Goal: Task Accomplishment & Management: Complete application form

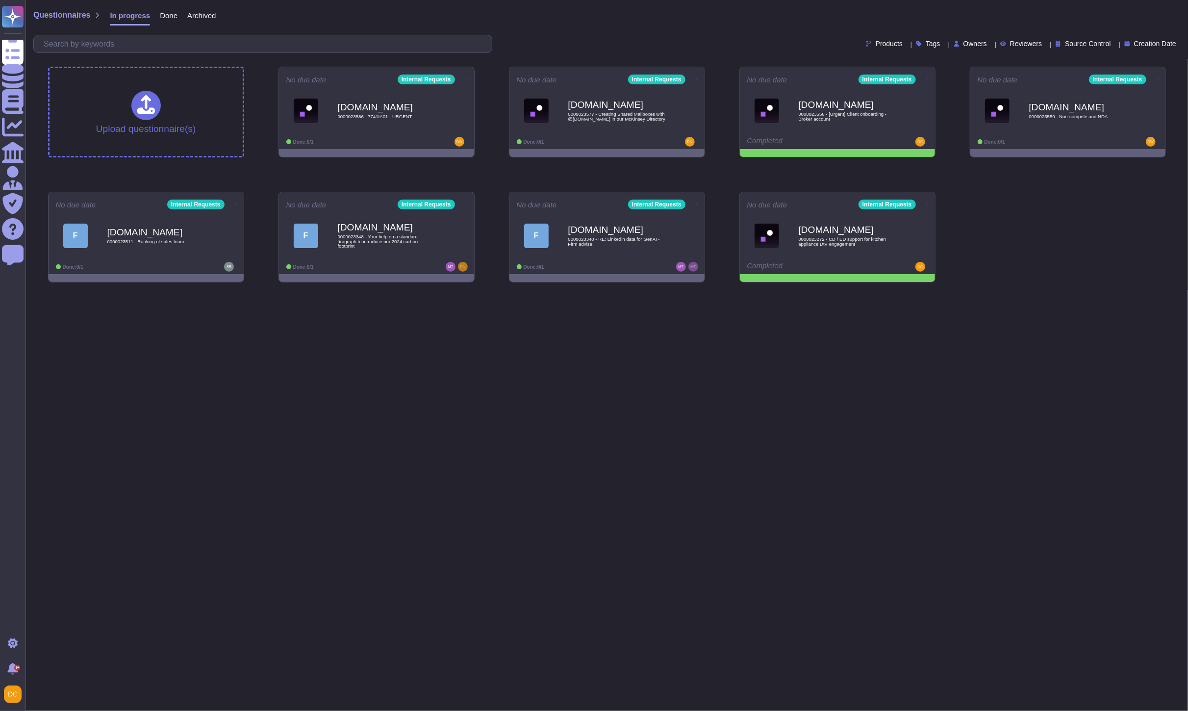
click at [369, 290] on html "Questionnaires Knowledge Base Documents Analytics CAIQ / SIG Admin Trust Center…" at bounding box center [594, 145] width 1188 height 290
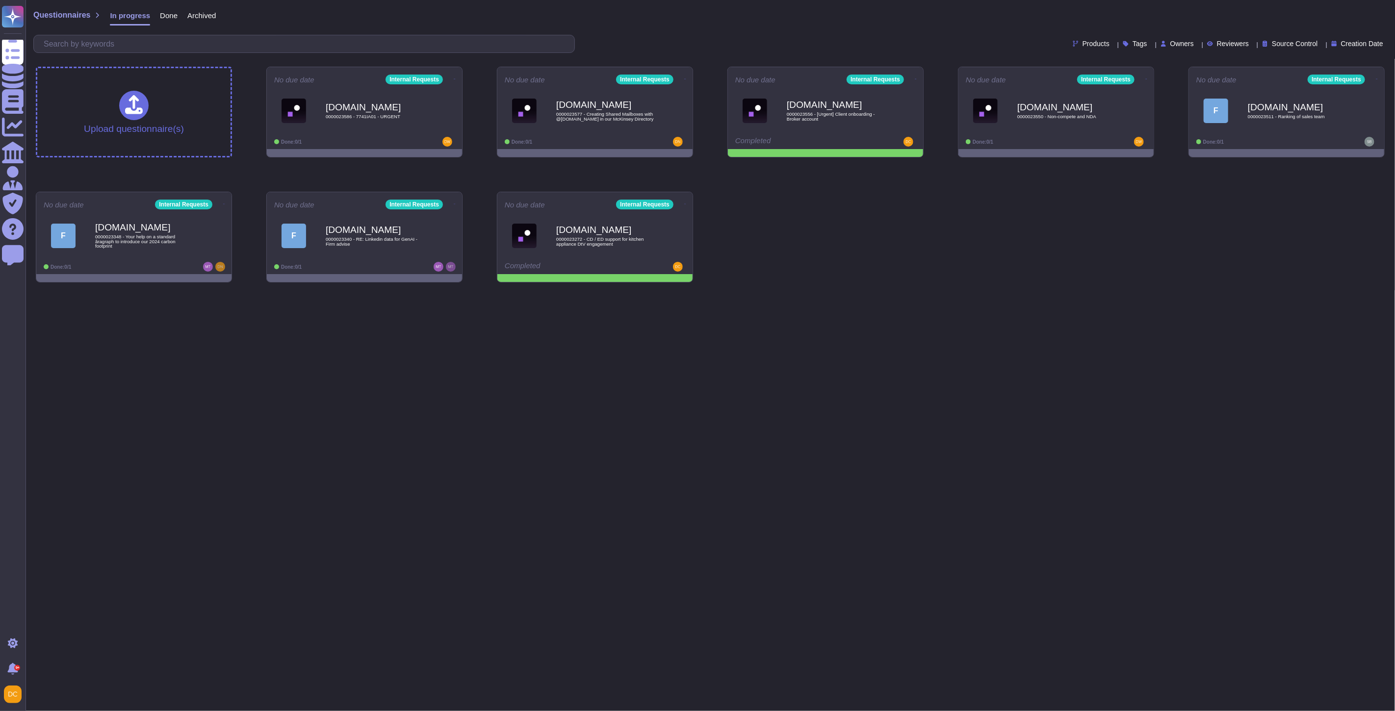
drag, startPoint x: 434, startPoint y: 430, endPoint x: 412, endPoint y: 396, distance: 39.5
click at [433, 290] on html "Questionnaires Knowledge Base Documents Analytics CAIQ / SIG Admin Trust Center…" at bounding box center [697, 145] width 1395 height 290
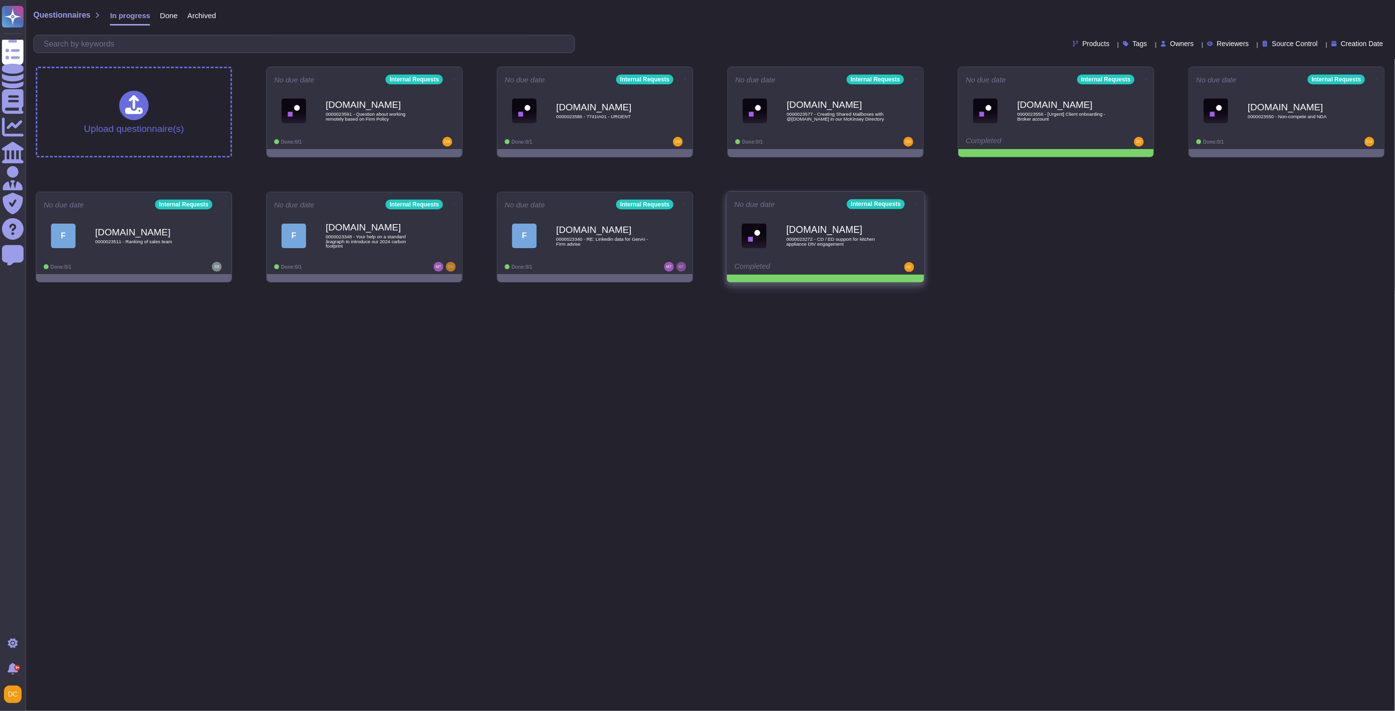
click at [916, 204] on icon at bounding box center [917, 204] width 2 height 0
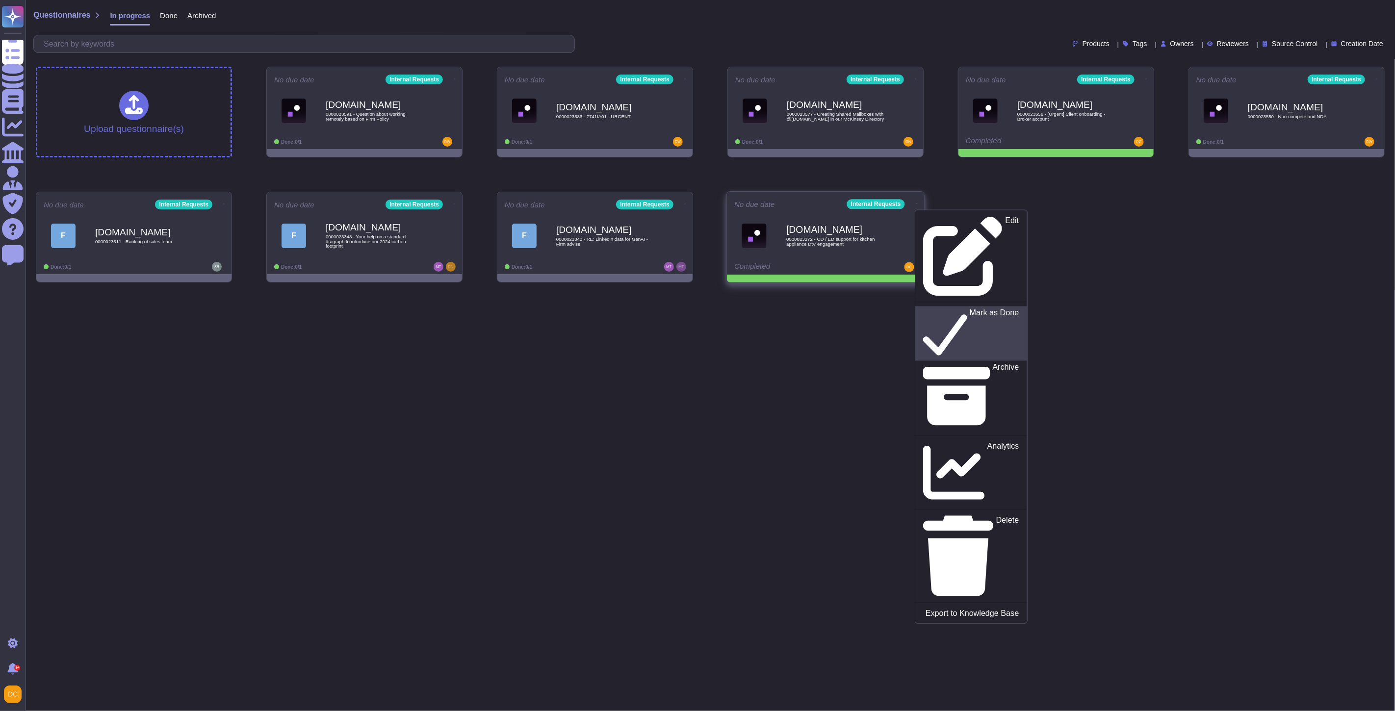
click at [970, 309] on p "Mark as Done" at bounding box center [995, 334] width 50 height 50
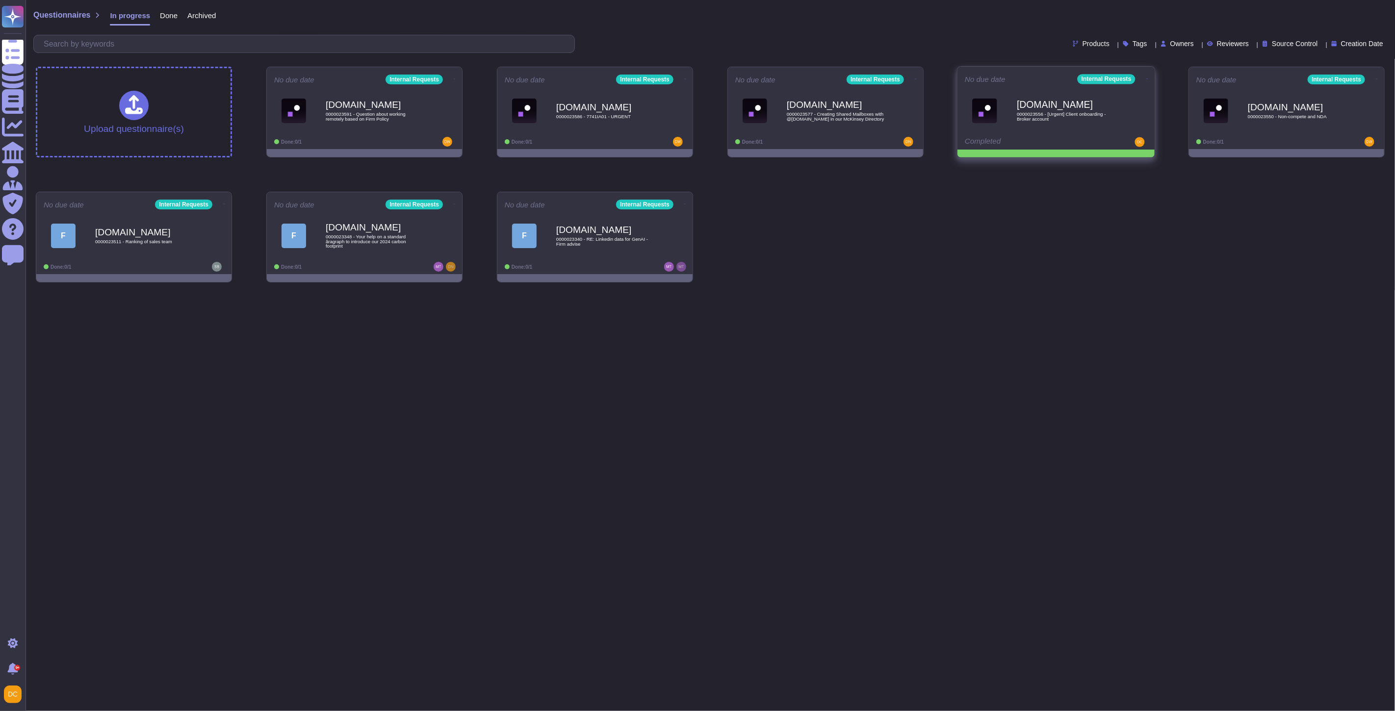
click at [1146, 79] on icon at bounding box center [1147, 78] width 2 height 2
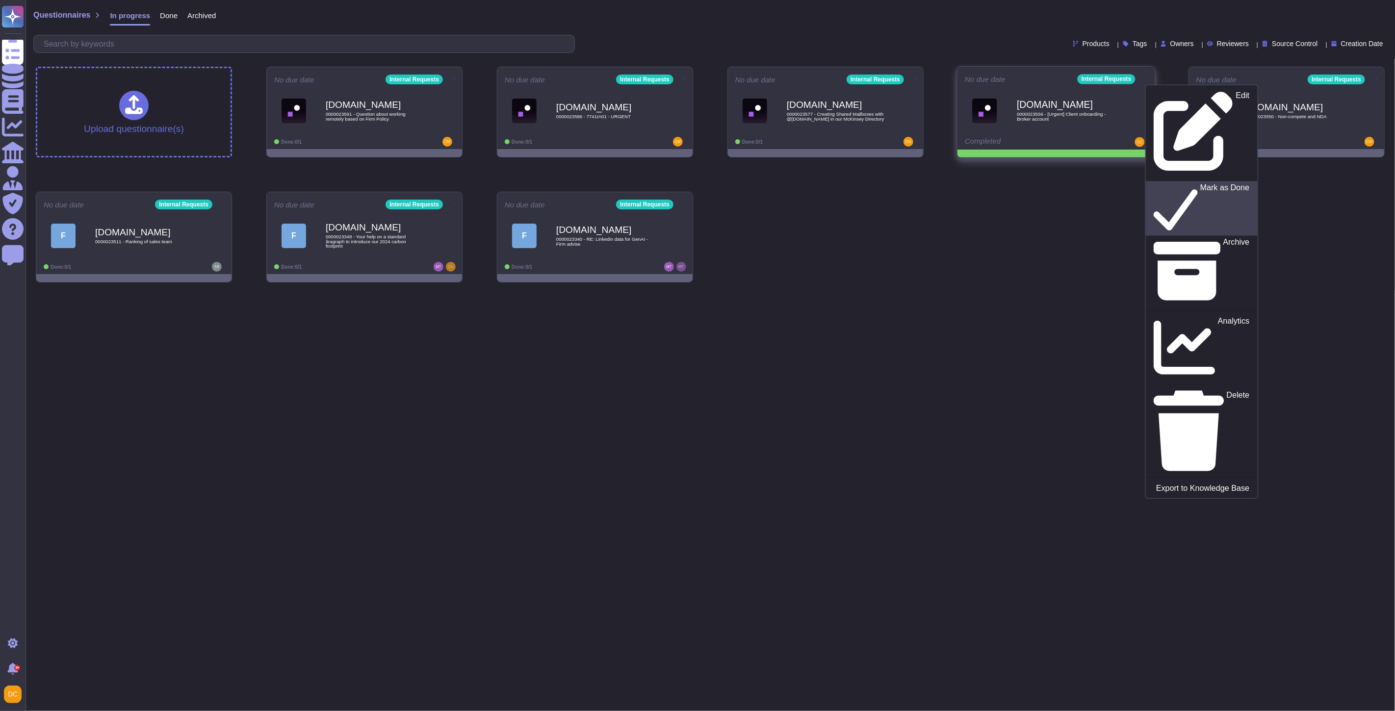
click at [1200, 184] on p "Mark as Done" at bounding box center [1225, 209] width 50 height 50
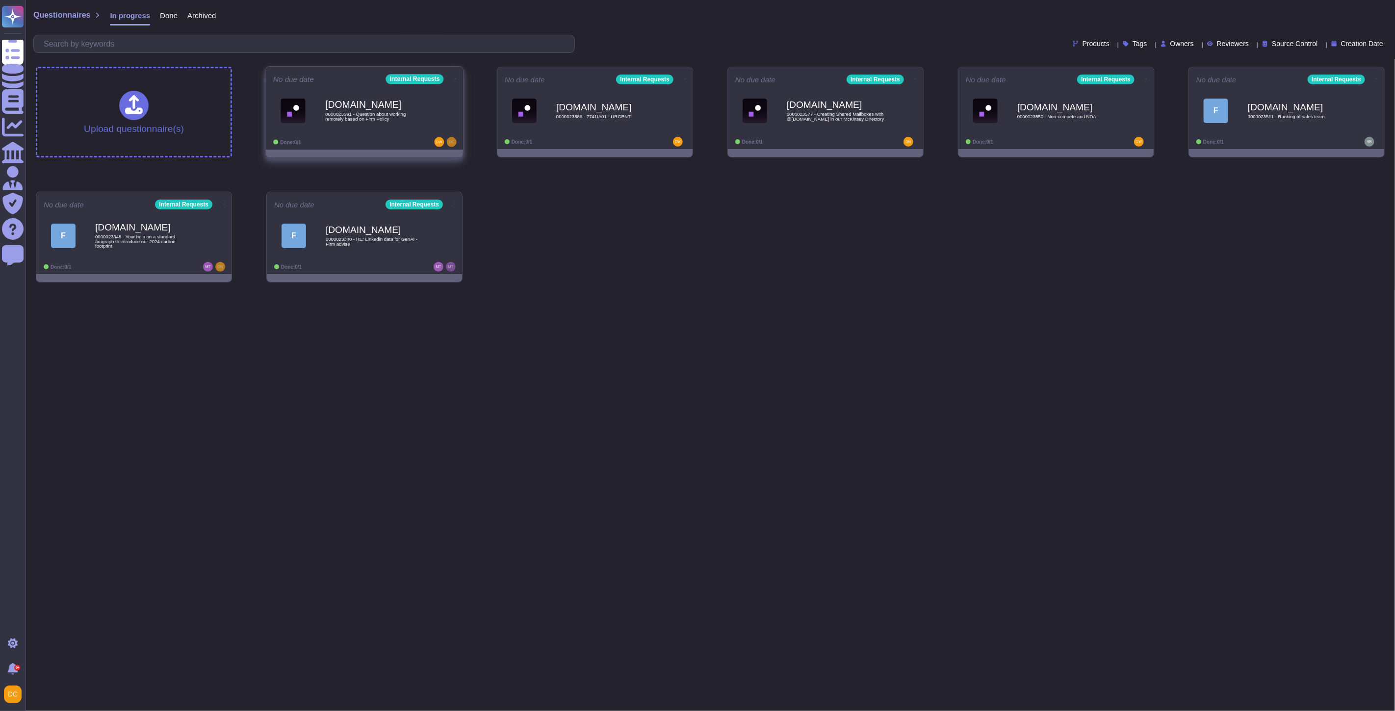
click at [344, 120] on span "0000023591 - Question about working remotely based on Firm Policy" at bounding box center [374, 116] width 99 height 9
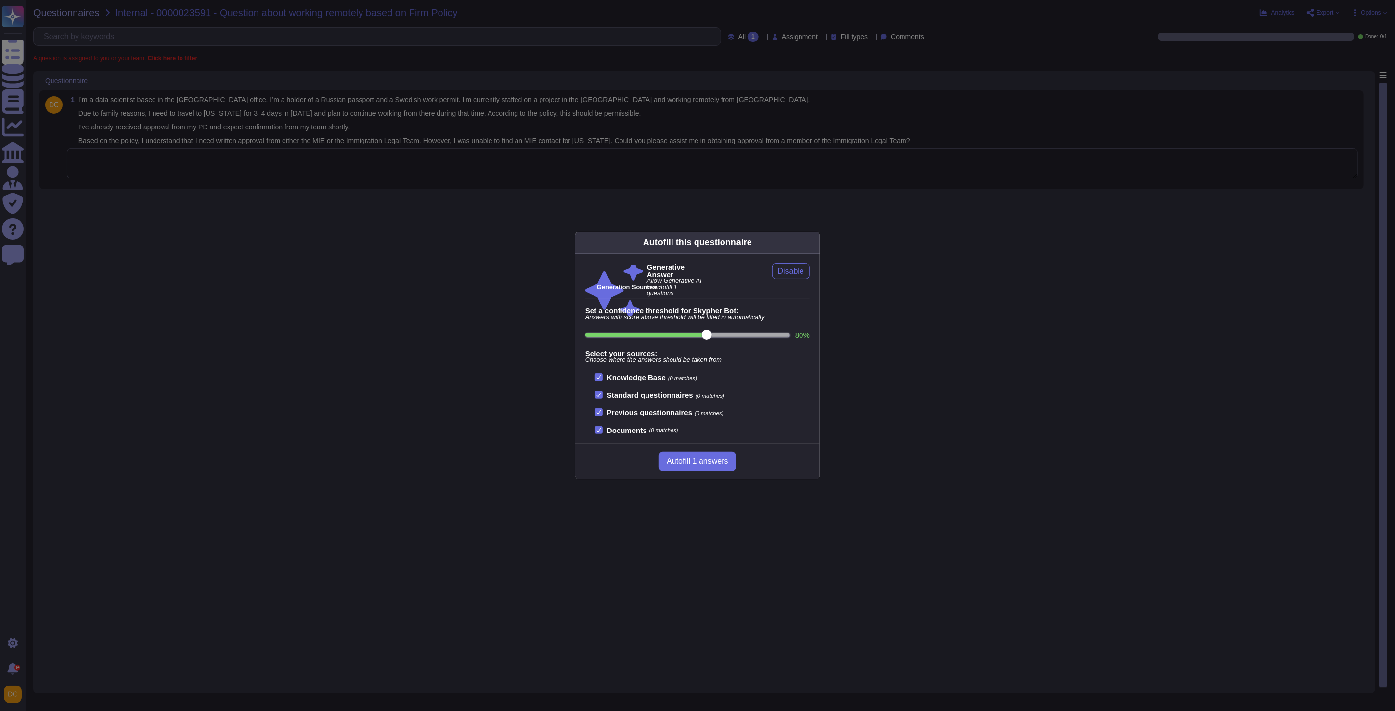
click at [292, 154] on div "Autofill this questionnaire Generative Answer Allow Generative AI to autofill 1…" at bounding box center [697, 355] width 1395 height 711
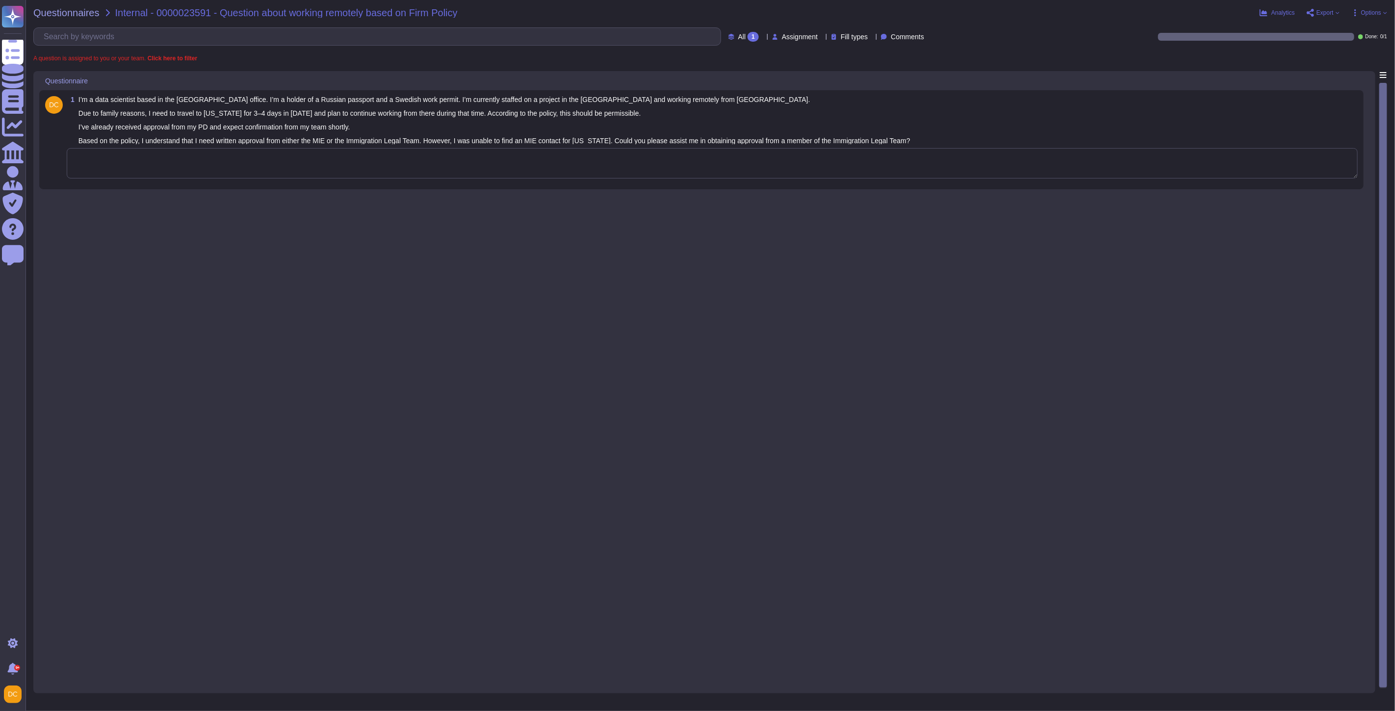
click at [282, 168] on textarea at bounding box center [712, 163] width 1291 height 30
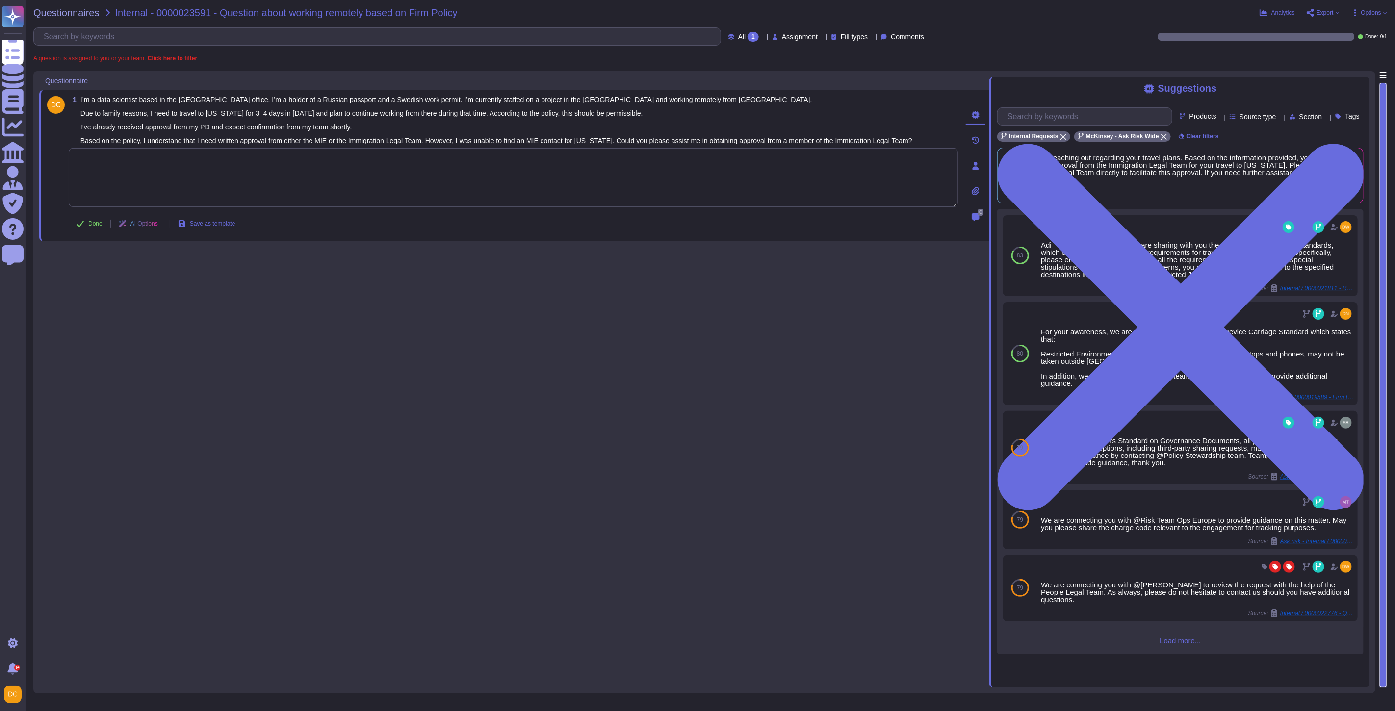
click at [179, 177] on textarea at bounding box center [513, 177] width 889 height 59
paste textarea "We are connecting you with @[PERSON_NAME] from the MIE team. [PERSON_NAME], wou…"
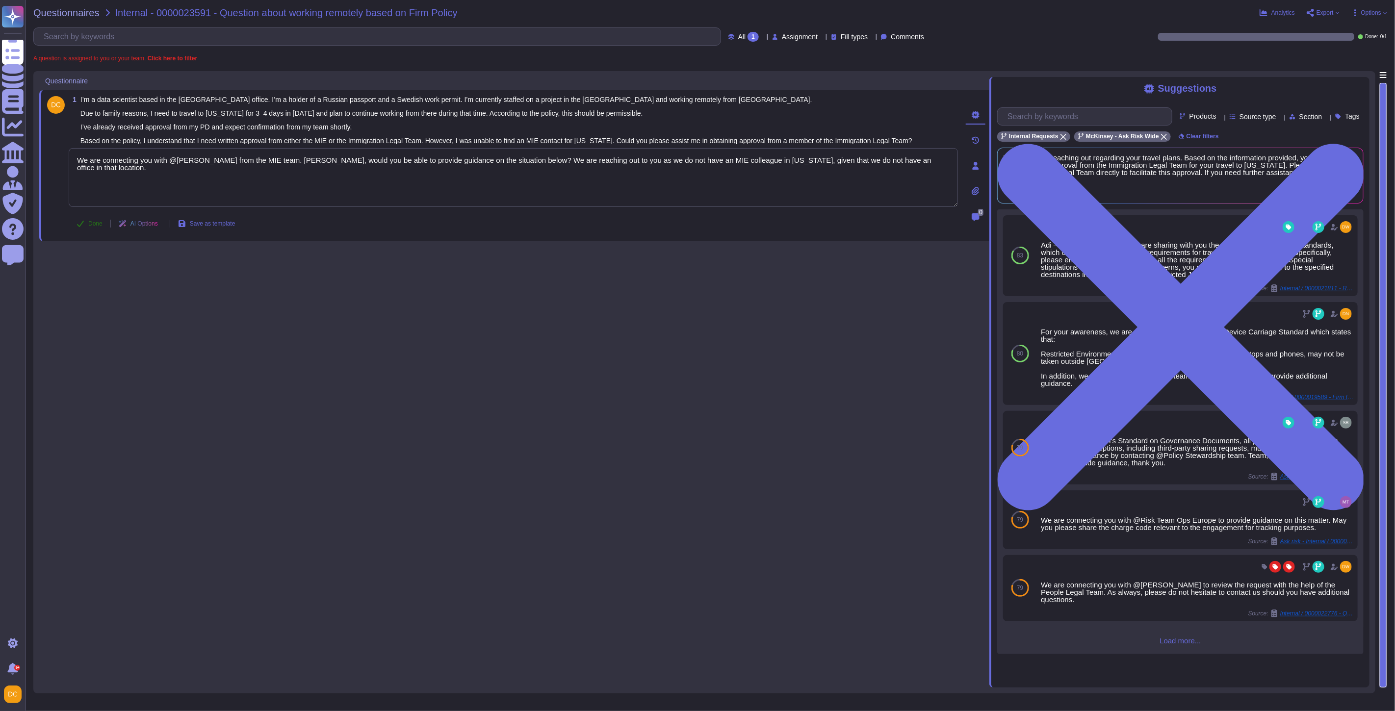
type textarea "We are connecting you with @[PERSON_NAME] from the MIE team. [PERSON_NAME], wou…"
click at [80, 222] on button "Done" at bounding box center [90, 224] width 42 height 20
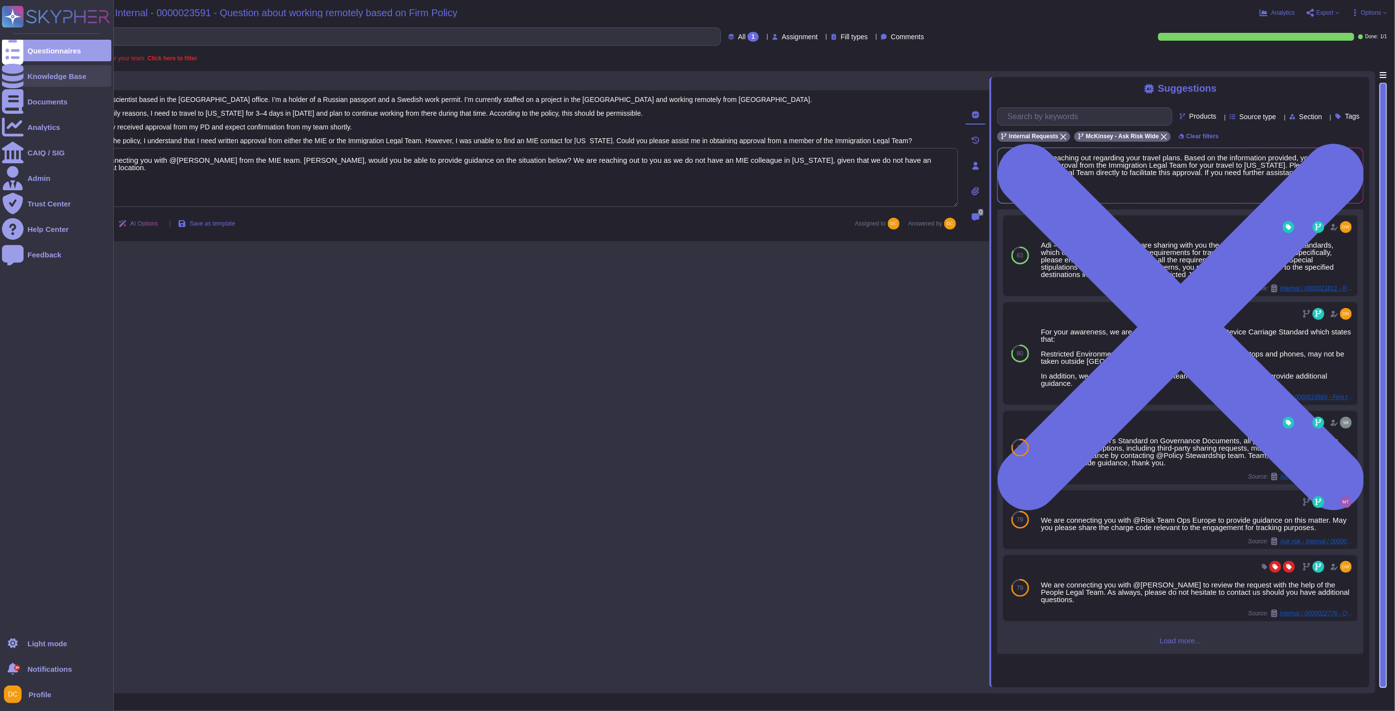
click at [17, 76] on icon at bounding box center [13, 76] width 22 height 25
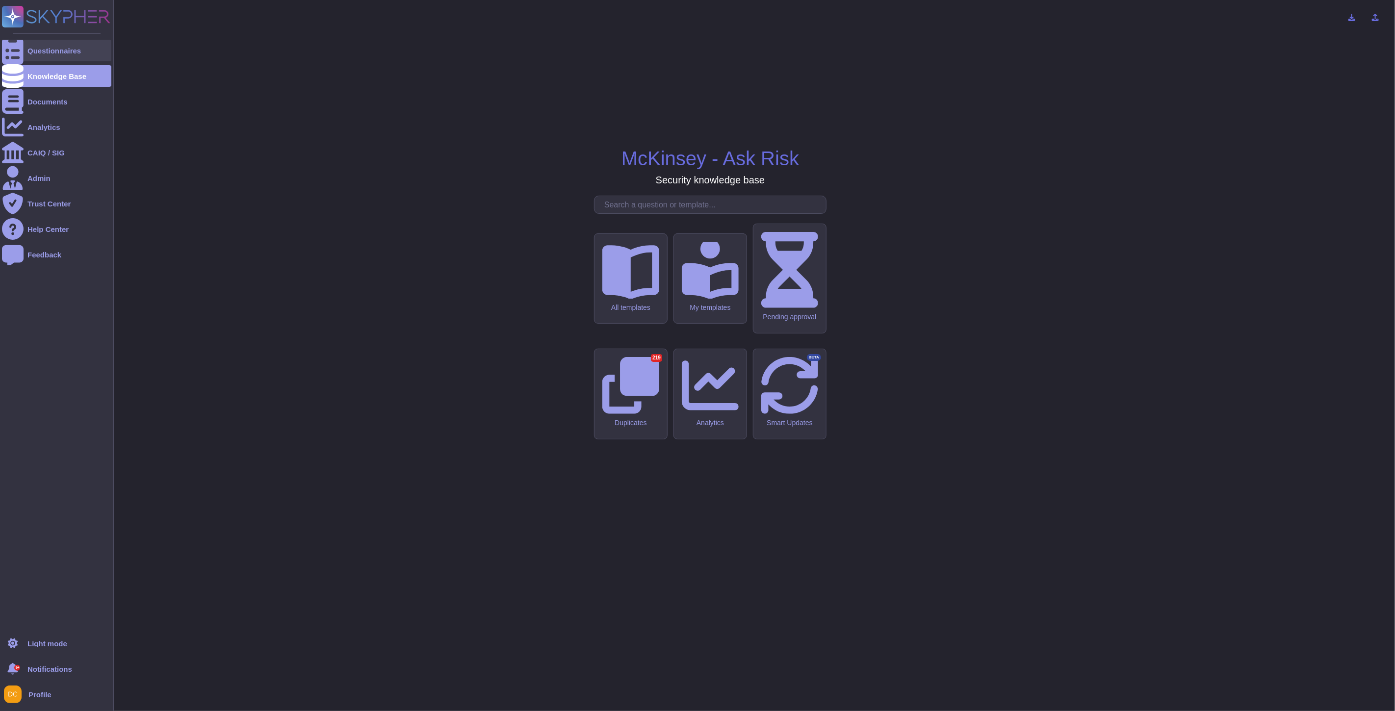
click at [33, 51] on div "Questionnaires" at bounding box center [53, 50] width 53 height 7
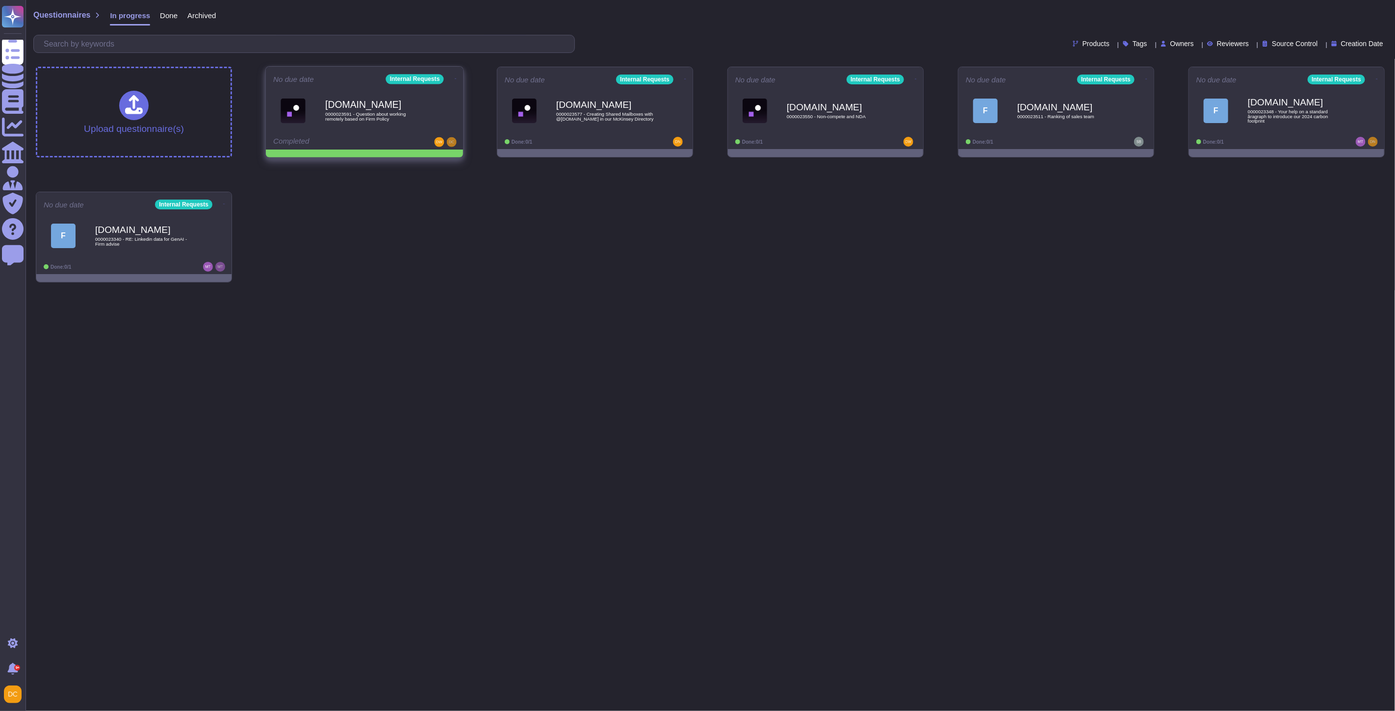
click at [455, 80] on icon at bounding box center [456, 78] width 2 height 2
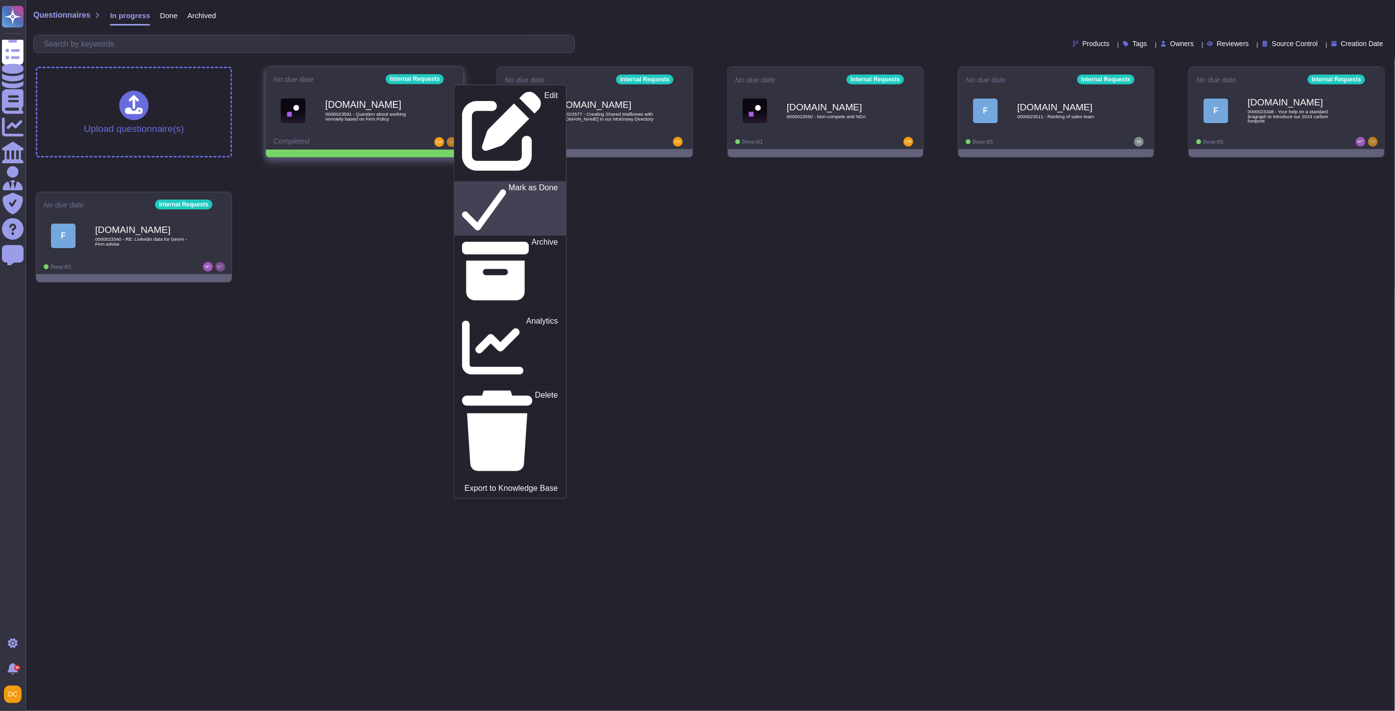
click at [509, 184] on p "Mark as Done" at bounding box center [534, 209] width 50 height 50
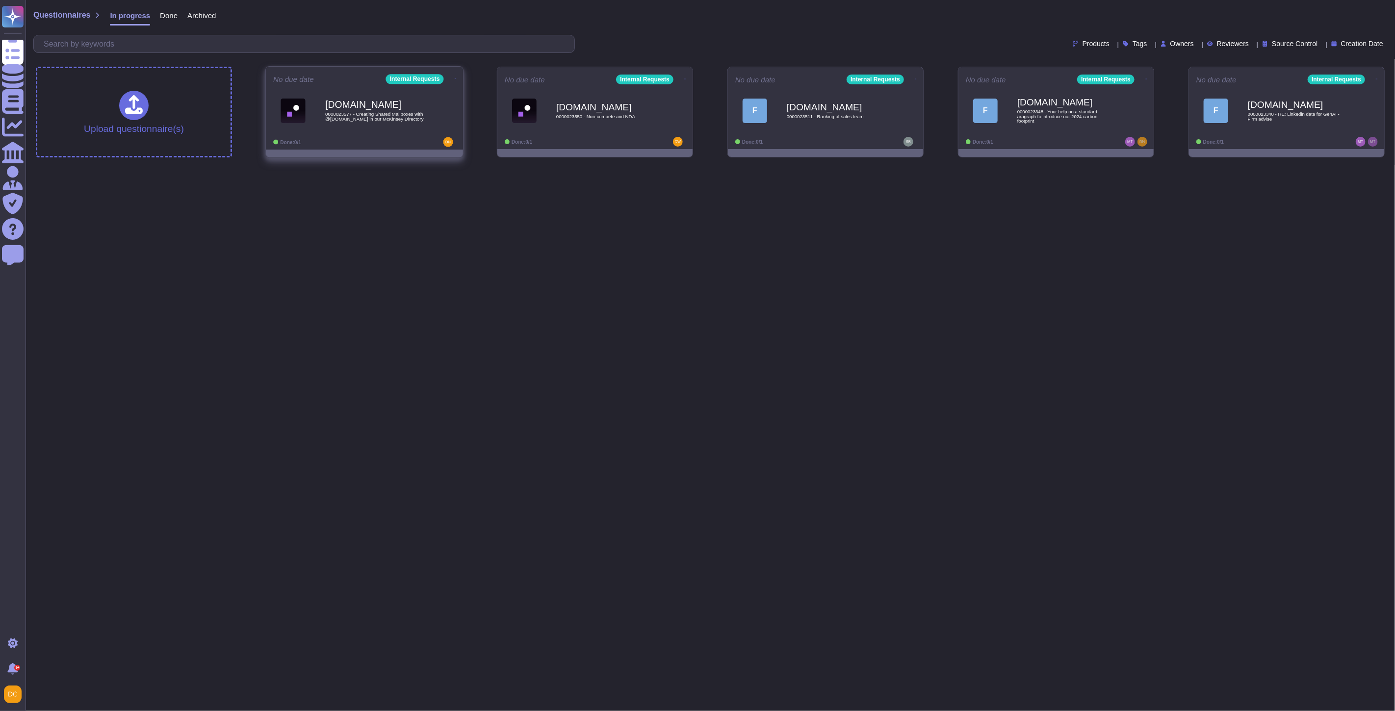
drag, startPoint x: 396, startPoint y: 124, endPoint x: 335, endPoint y: 127, distance: 60.9
click at [335, 127] on div "[DOMAIN_NAME] 0000023577 - Creating Shared Mailboxes with @[DOMAIN_NAME] in our…" at bounding box center [374, 111] width 99 height 40
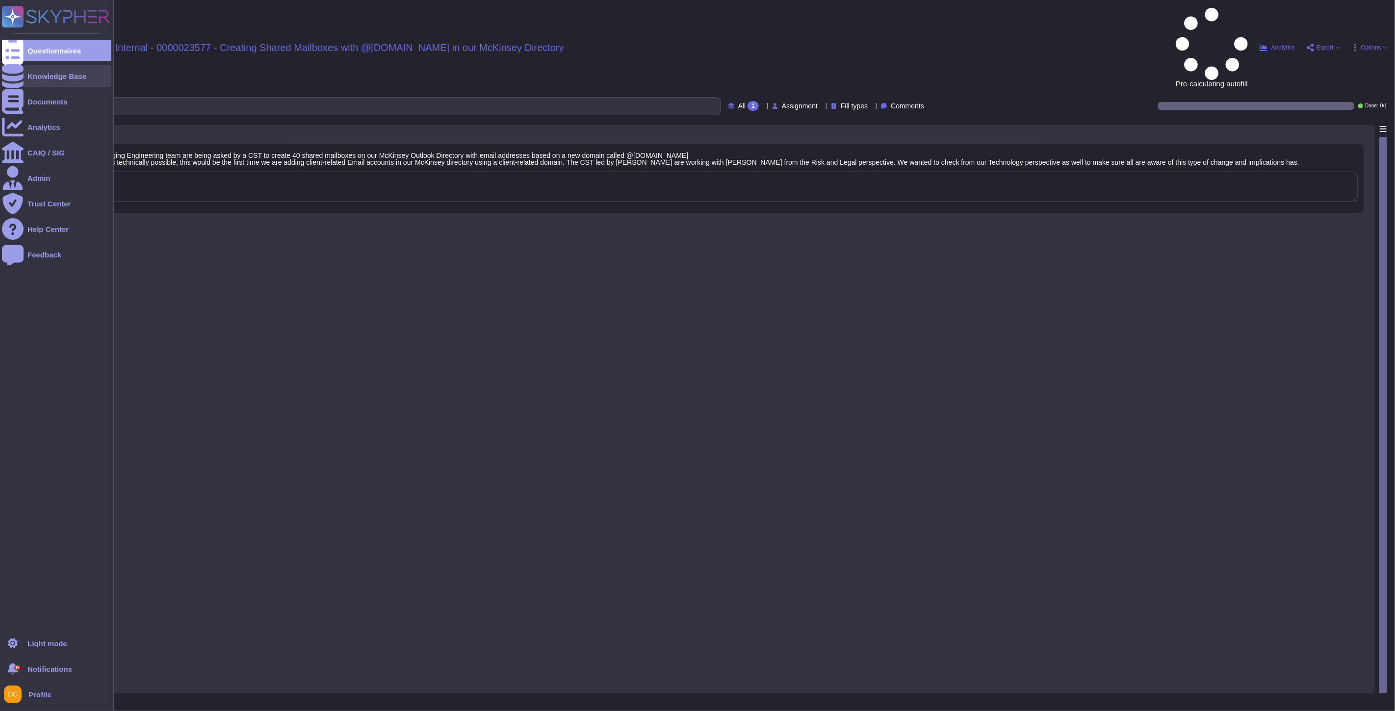
click at [17, 70] on div at bounding box center [13, 76] width 22 height 22
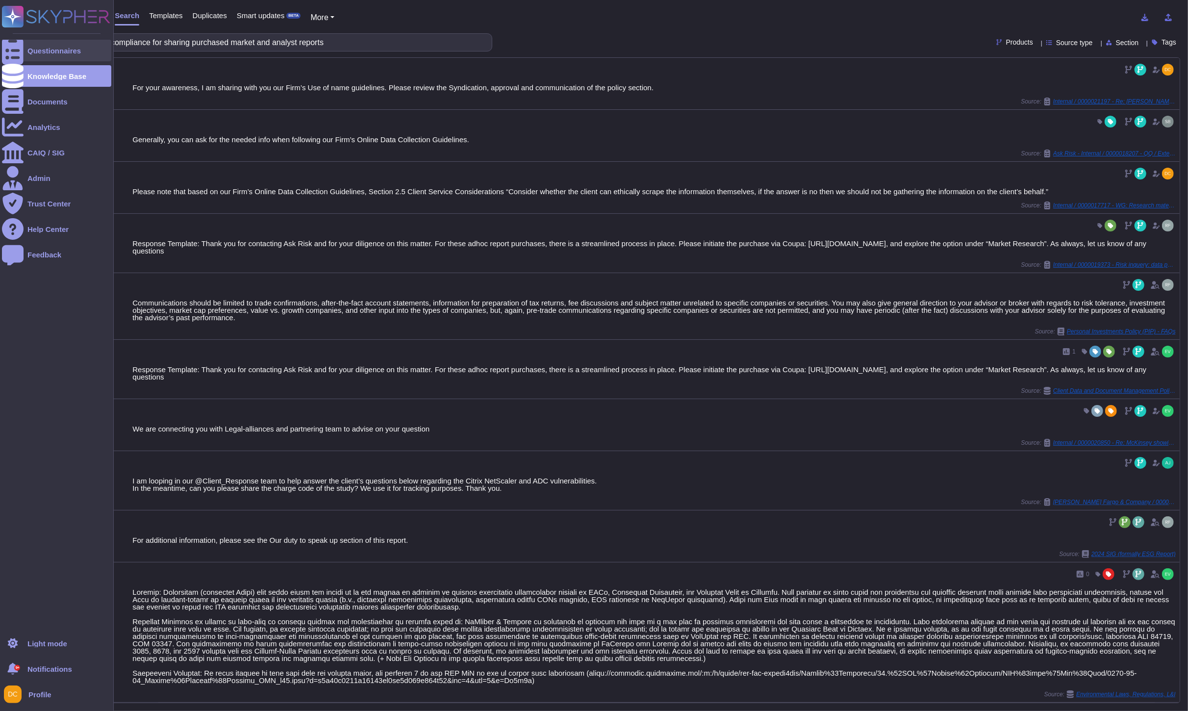
click at [7, 43] on div at bounding box center [13, 51] width 22 height 22
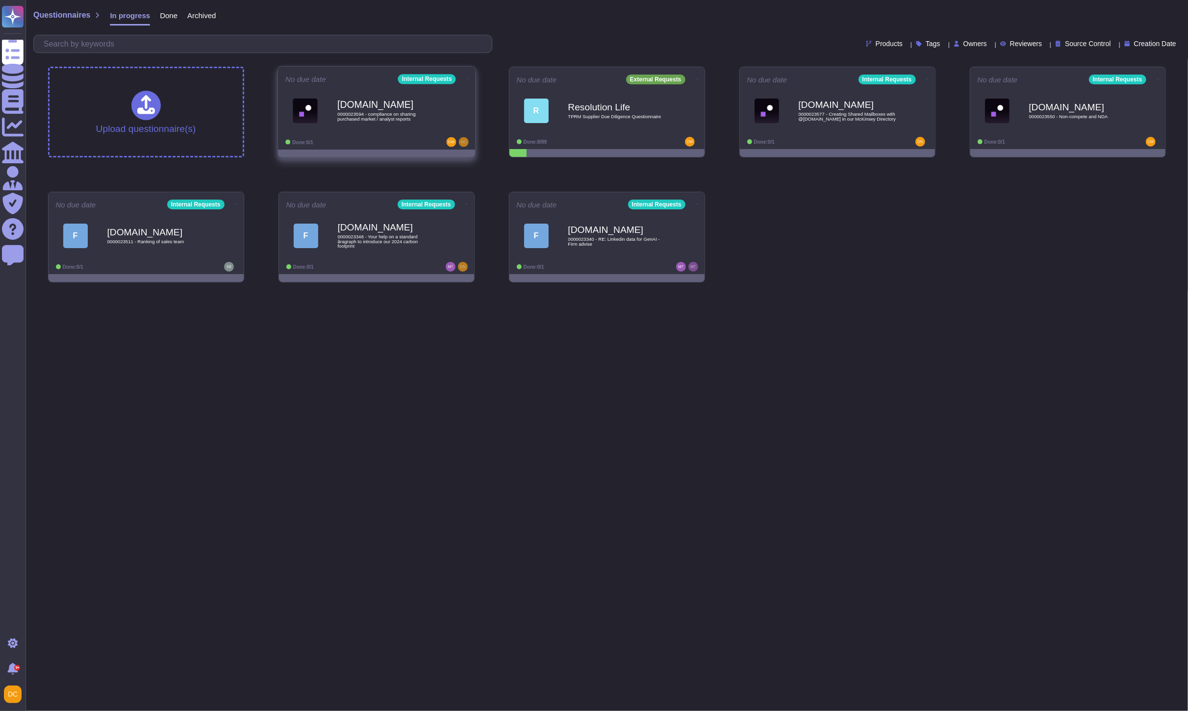
click at [381, 136] on div "No due date Internal Requests [DOMAIN_NAME] 0000023594 - compliance on sharing …" at bounding box center [376, 108] width 197 height 83
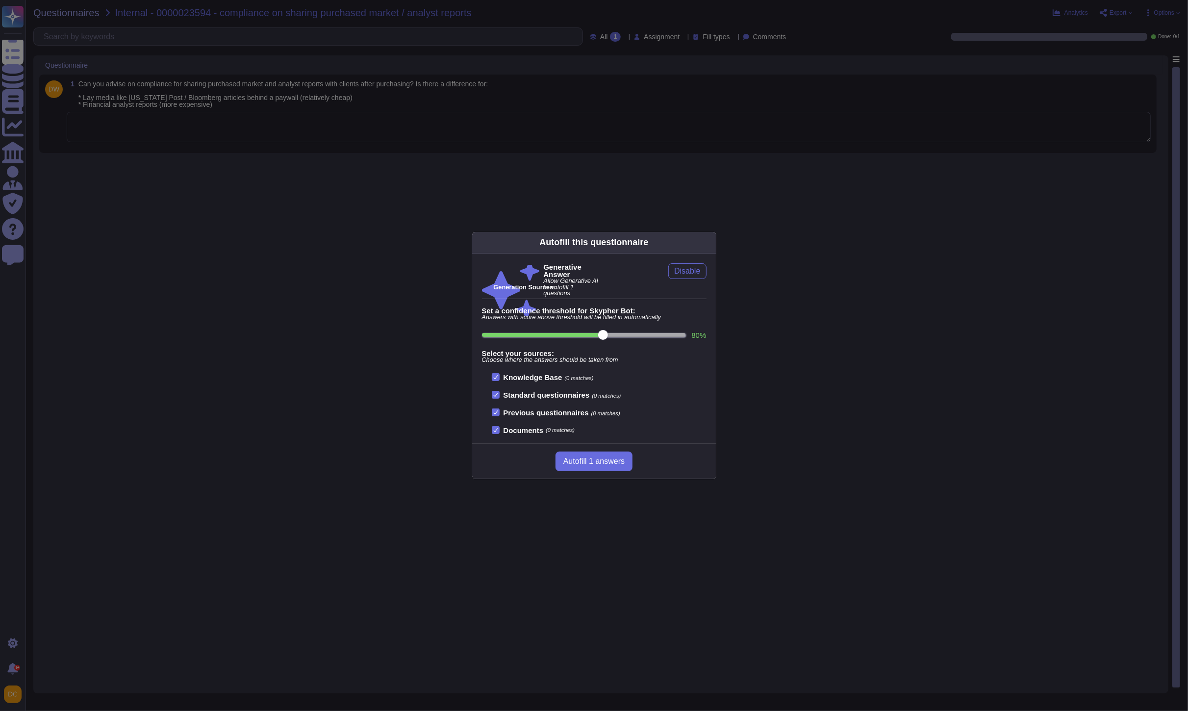
click at [381, 75] on div "Autofill this questionnaire Generative Answer Allow Generative AI to autofill 1…" at bounding box center [594, 355] width 1188 height 711
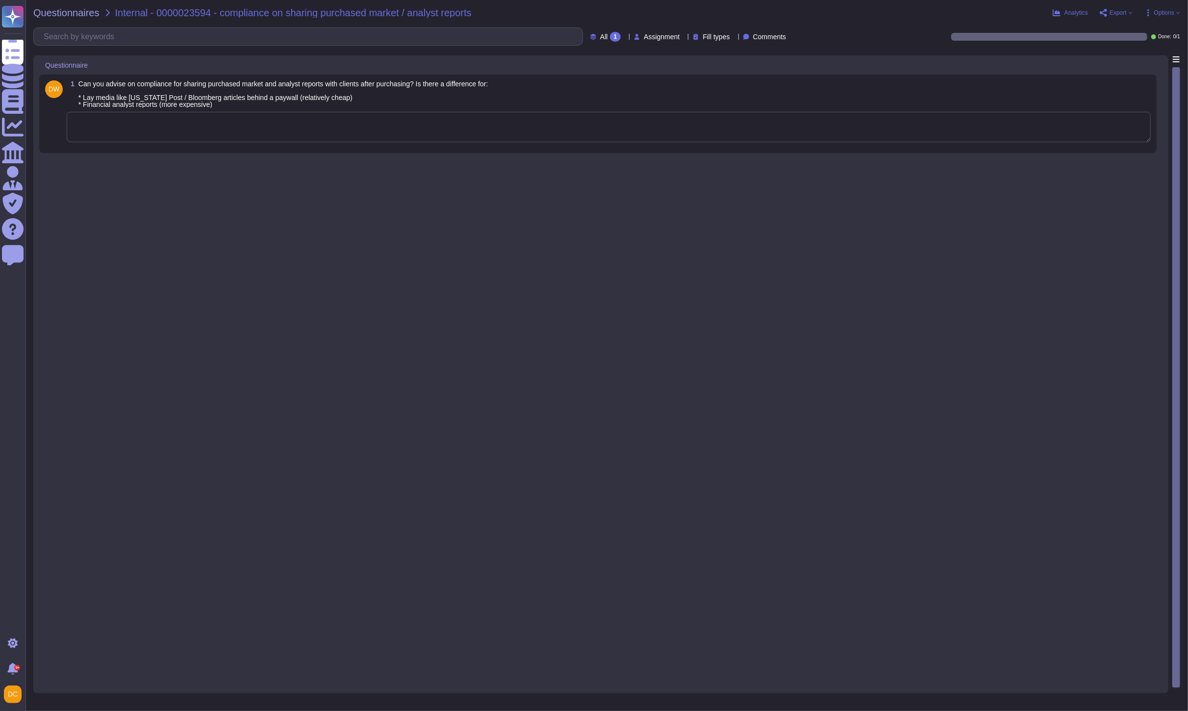
click at [194, 133] on textarea at bounding box center [609, 127] width 1084 height 30
paste textarea "Lor ipsu dolorsita, C ad elitsed doei tem inc Utla’e Dolore Magn Aliquaenim Adm…"
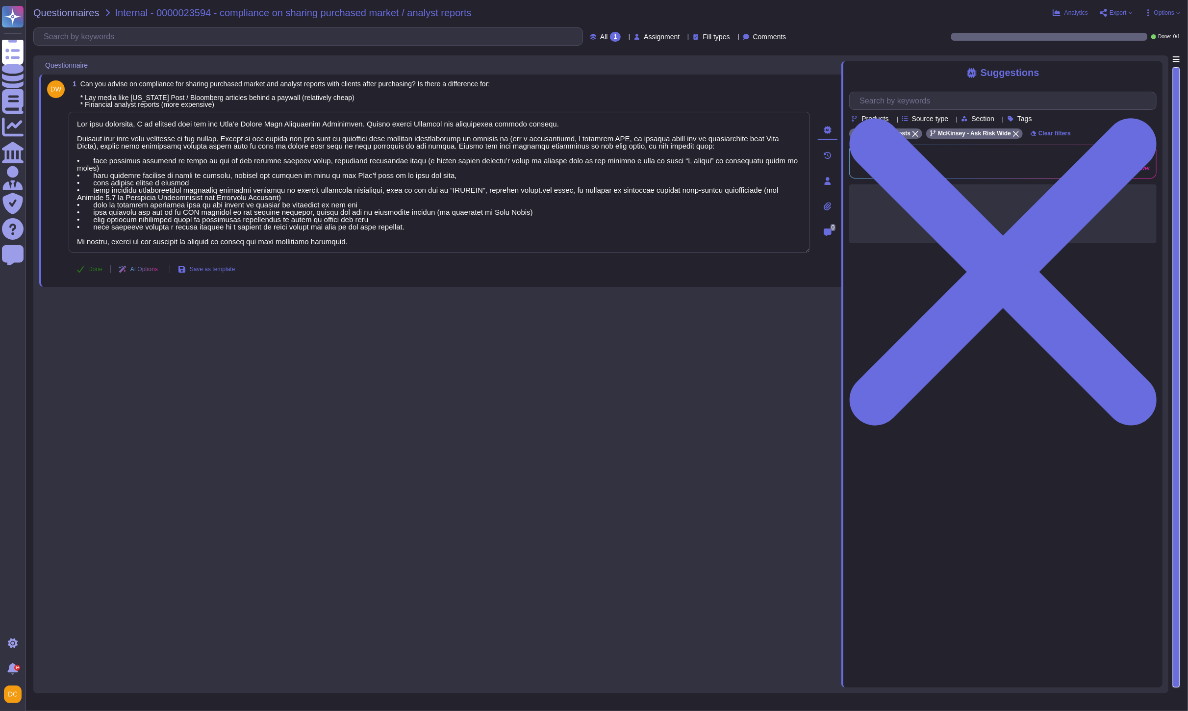
type textarea "Lor ipsu dolorsita, C ad elitsed doei tem inc Utla’e Dolore Magn Aliquaenim Adm…"
click at [87, 271] on button "Done" at bounding box center [90, 269] width 42 height 20
